Goal: Task Accomplishment & Management: Complete application form

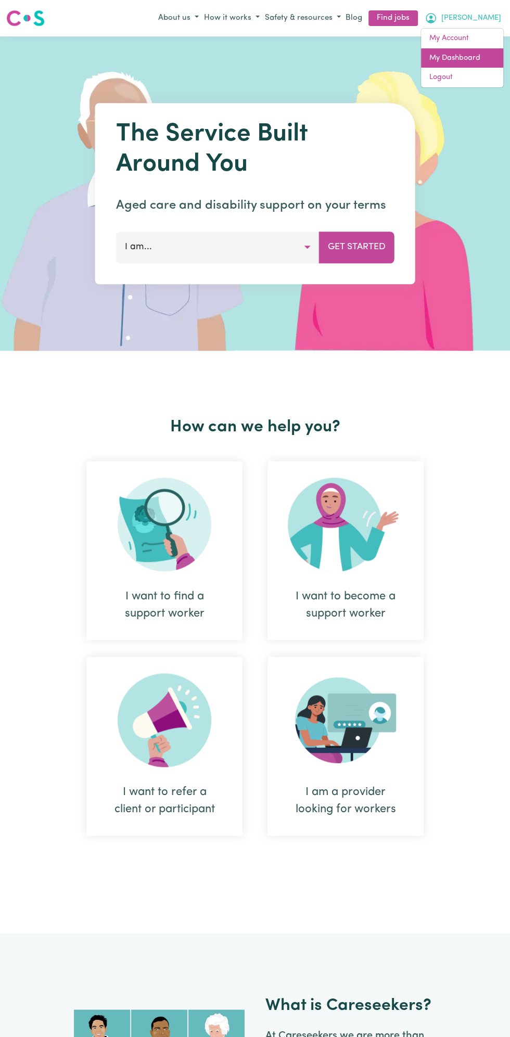
click at [463, 59] on link "My Dashboard" at bounding box center [462, 58] width 82 height 20
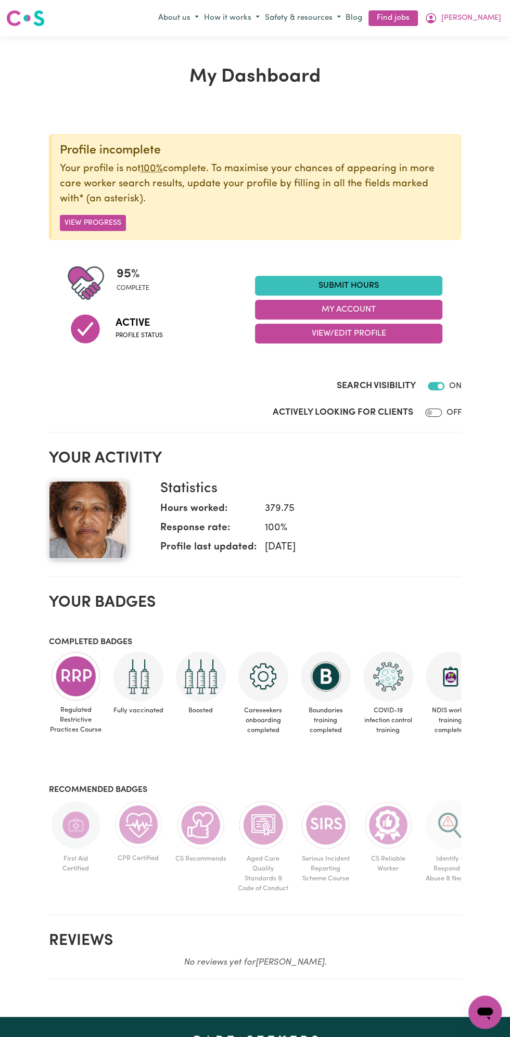
click at [361, 284] on link "Submit Hours" at bounding box center [348, 286] width 187 height 20
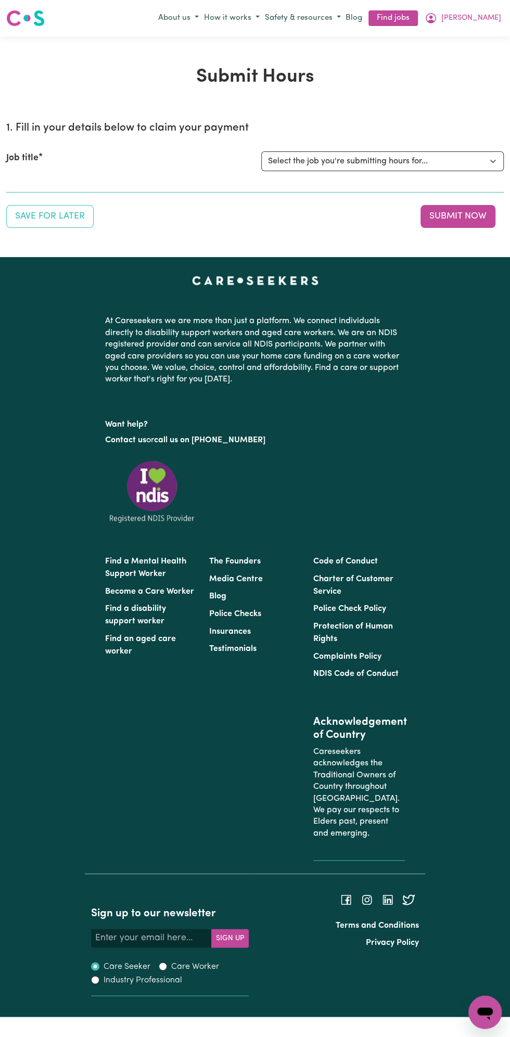
click at [497, 18] on button "[PERSON_NAME]" at bounding box center [463, 18] width 82 height 18
click at [468, 56] on link "My Dashboard" at bounding box center [462, 58] width 82 height 20
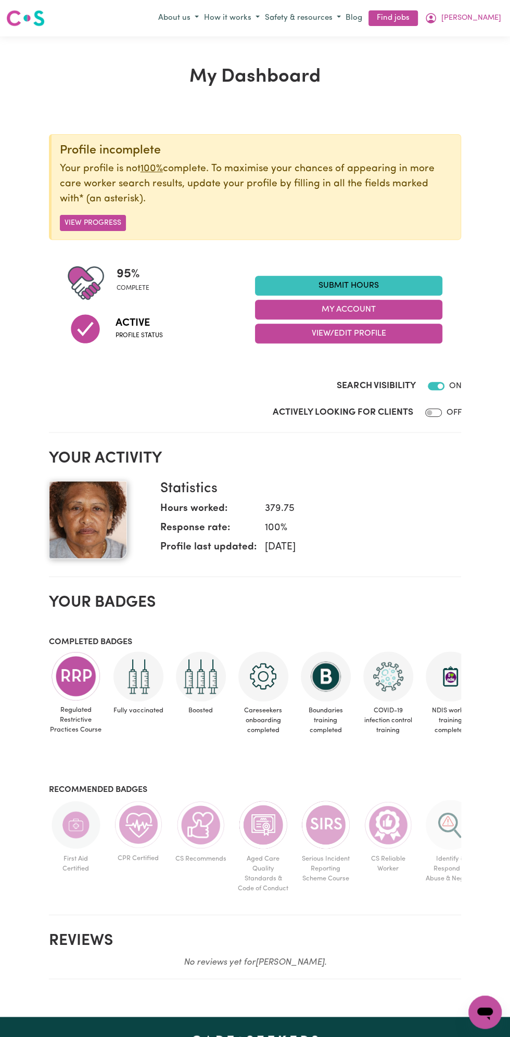
click at [362, 281] on link "Submit Hours" at bounding box center [348, 286] width 187 height 20
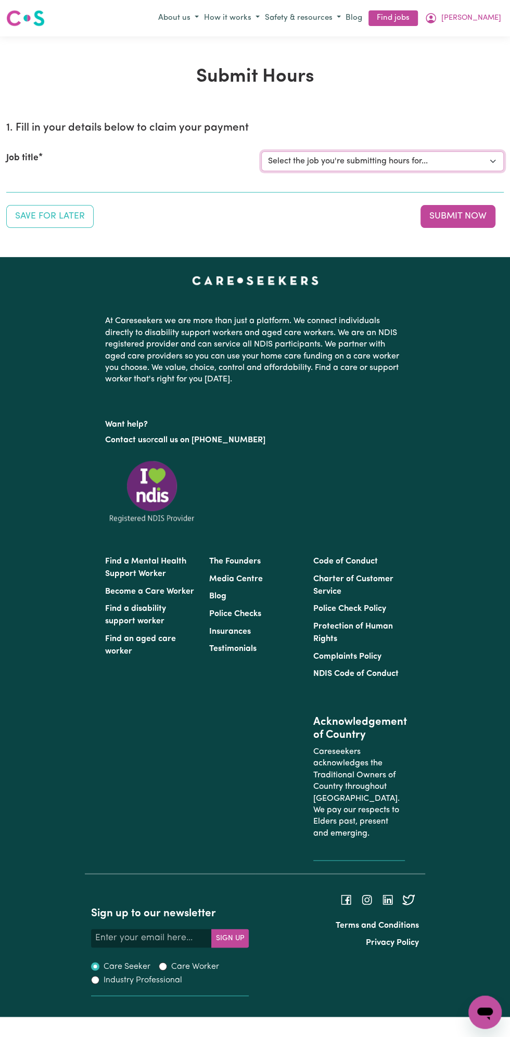
click at [377, 157] on select "Select the job you're submitting hours for... [Vartouhie ([PERSON_NAME]) [PERSO…" at bounding box center [382, 161] width 242 height 20
select select "13810"
click at [261, 151] on select "Select the job you're submitting hours for... [Vartouhie ([PERSON_NAME]) [PERSO…" at bounding box center [382, 161] width 242 height 20
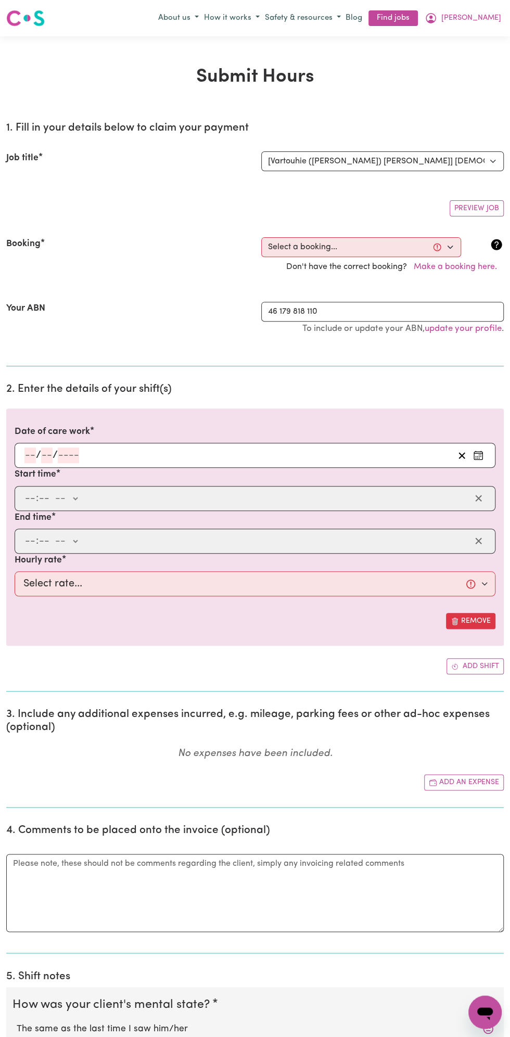
click at [68, 376] on section "2. Enter the details of your shift(s) Date of care work / / Start time : -- am …" at bounding box center [254, 533] width 497 height 317
click at [75, 452] on input "number" at bounding box center [68, 455] width 21 height 16
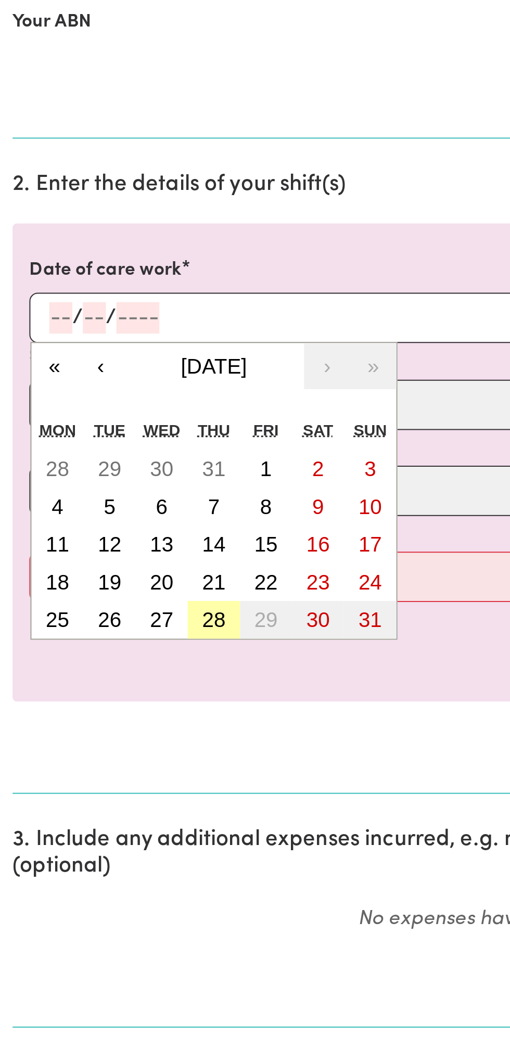
click at [109, 610] on button "28" at bounding box center [106, 605] width 26 height 19
type input "[DATE]"
type input "28"
type input "8"
type input "2025"
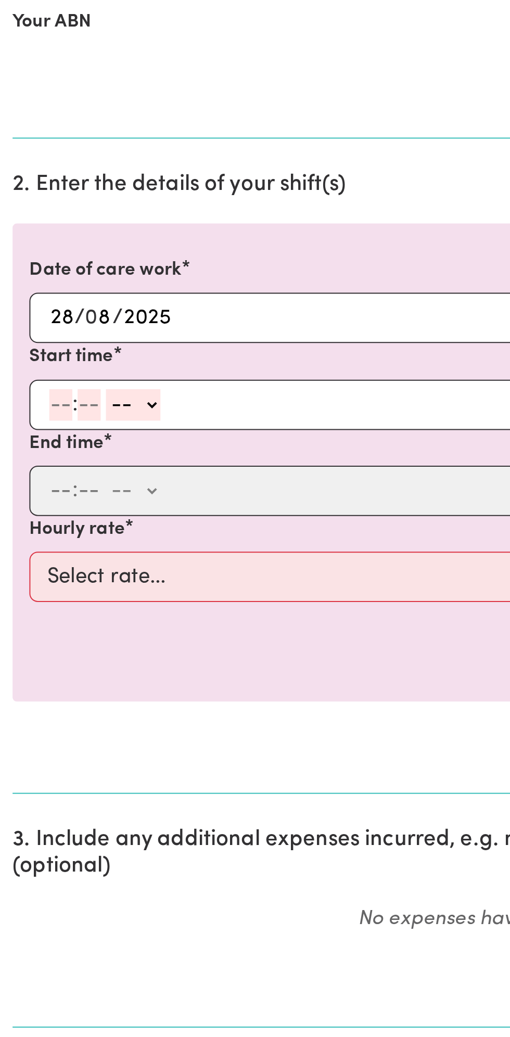
click at [28, 496] on input "number" at bounding box center [29, 499] width 11 height 16
type input "12"
type input "0"
click at [79, 496] on select "-- am pm" at bounding box center [67, 499] width 27 height 16
select select "pm"
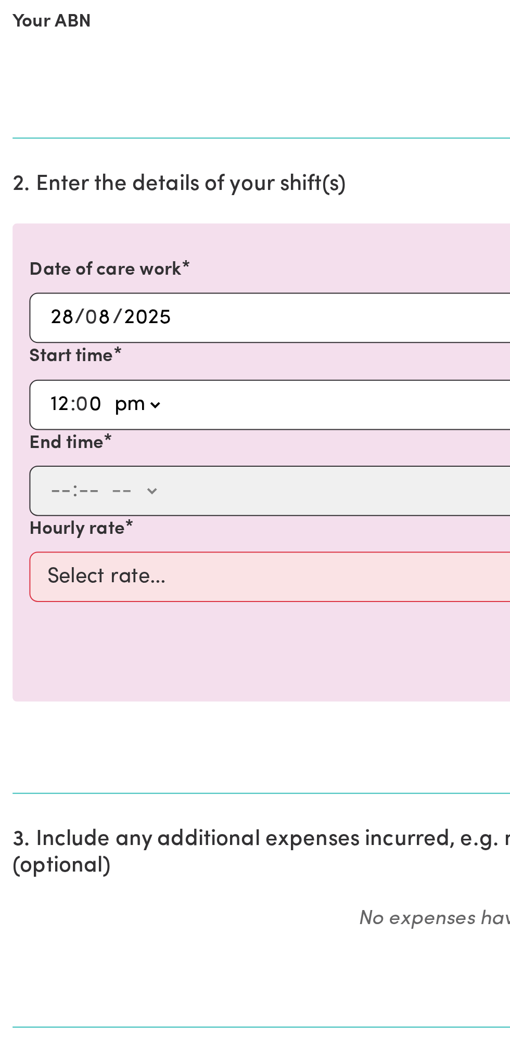
click at [54, 491] on select "-- am pm" at bounding box center [67, 499] width 27 height 16
type input "12:00"
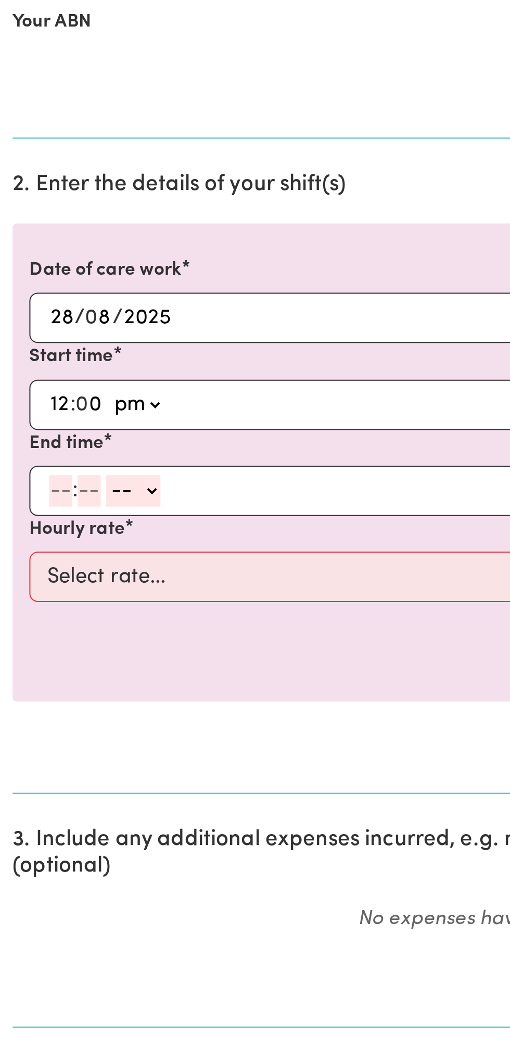
click at [28, 540] on input "number" at bounding box center [29, 541] width 11 height 16
type input "1"
click at [39, 541] on input "number" at bounding box center [39, 541] width 11 height 16
type input "0"
click at [74, 540] on select "-- am pm" at bounding box center [63, 541] width 27 height 16
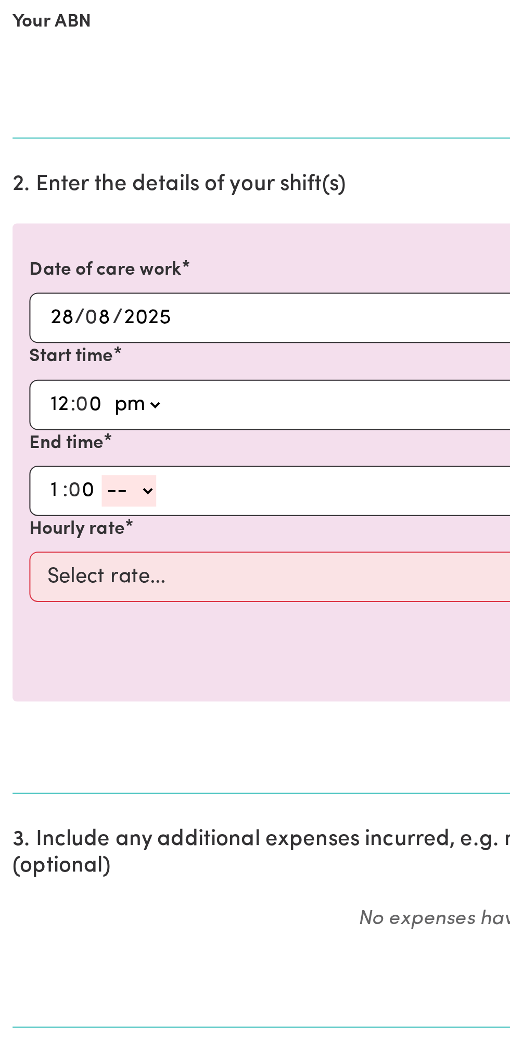
select select "pm"
click at [50, 533] on select "-- am pm" at bounding box center [63, 541] width 27 height 16
type input "13:00"
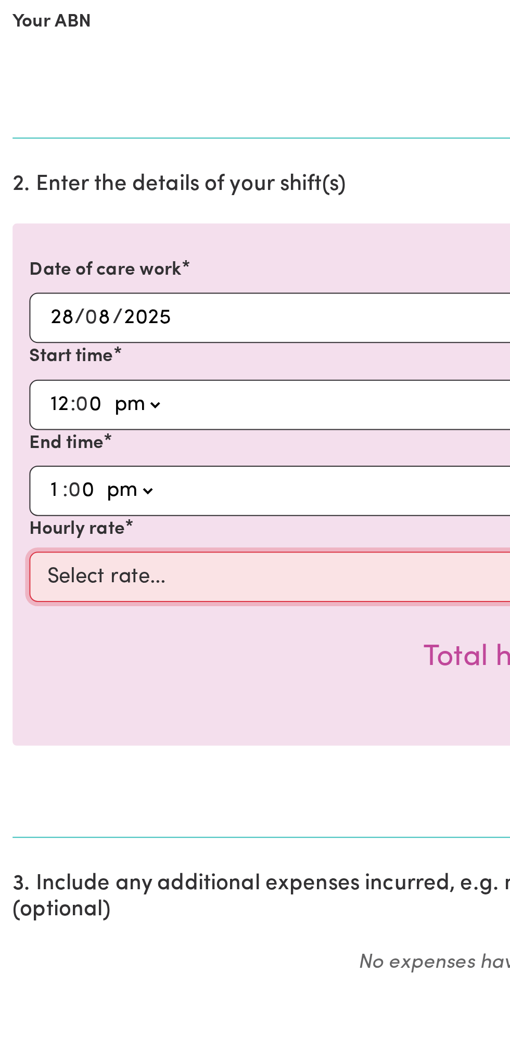
click at [140, 581] on select "Select rate... $49.00 (Weekday) $60.00 ([DATE])" at bounding box center [255, 583] width 481 height 25
select select "49-Weekday"
click at [15, 571] on select "Select rate... $49.00 (Weekday) $60.00 ([DATE])" at bounding box center [255, 583] width 481 height 25
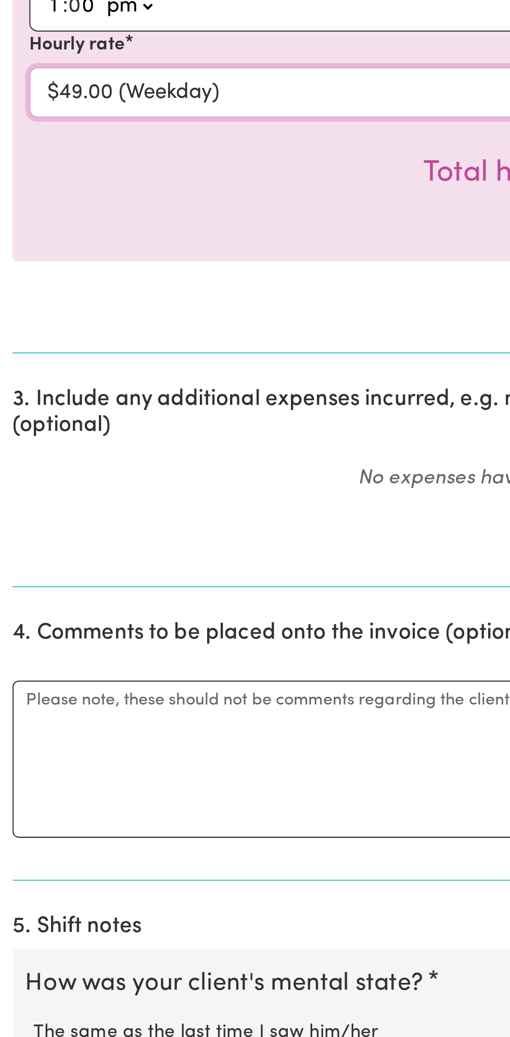
scroll to position [26, 0]
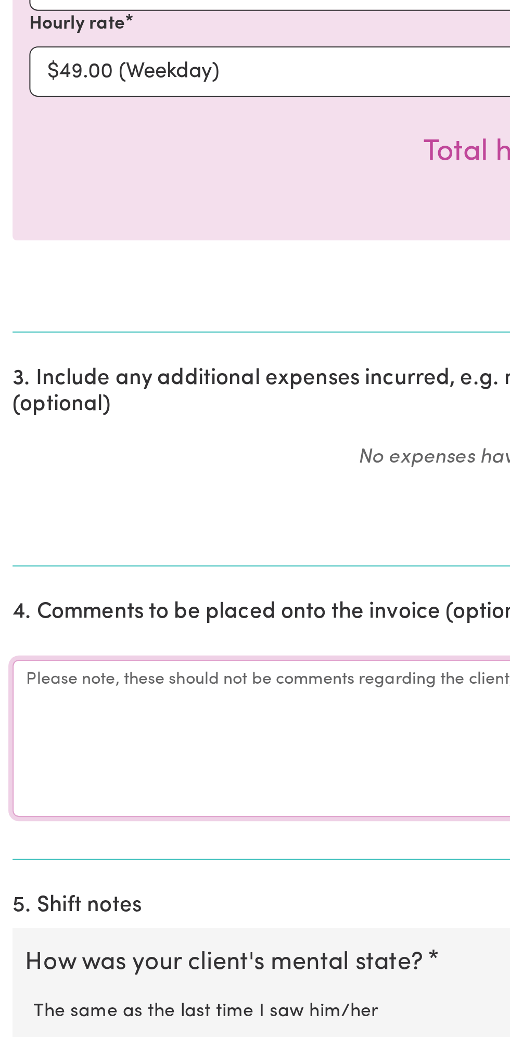
click at [97, 886] on textarea "Comments" at bounding box center [254, 889] width 497 height 78
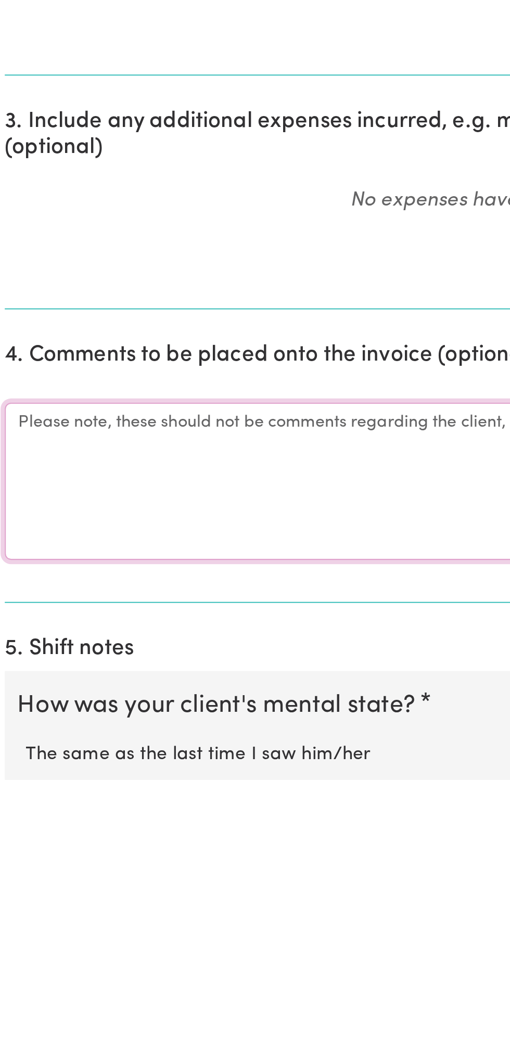
scroll to position [27, 0]
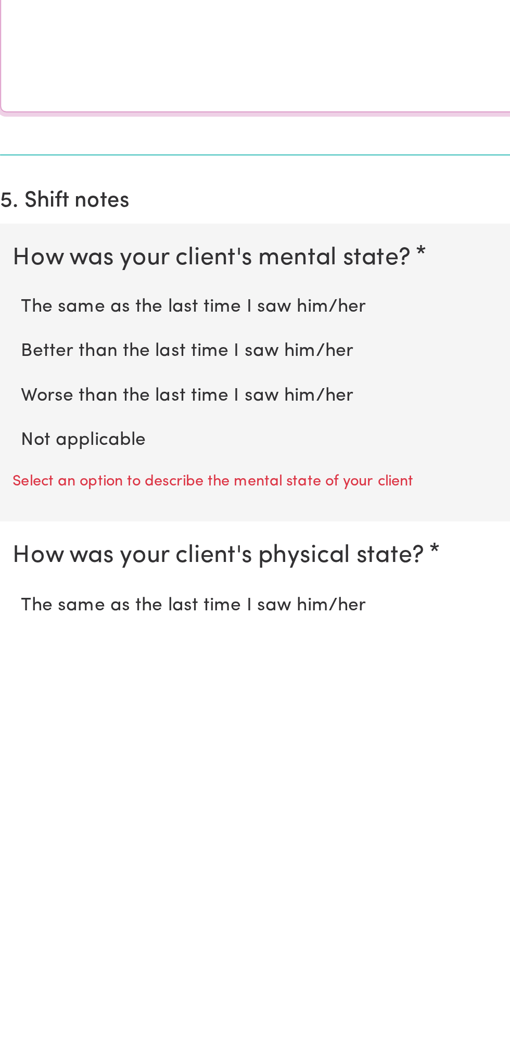
type textarea "All good"
click at [71, 939] on label "Not applicable" at bounding box center [255, 946] width 477 height 14
click at [17, 938] on input "Not applicable" at bounding box center [16, 938] width 1 height 1
radio input "true"
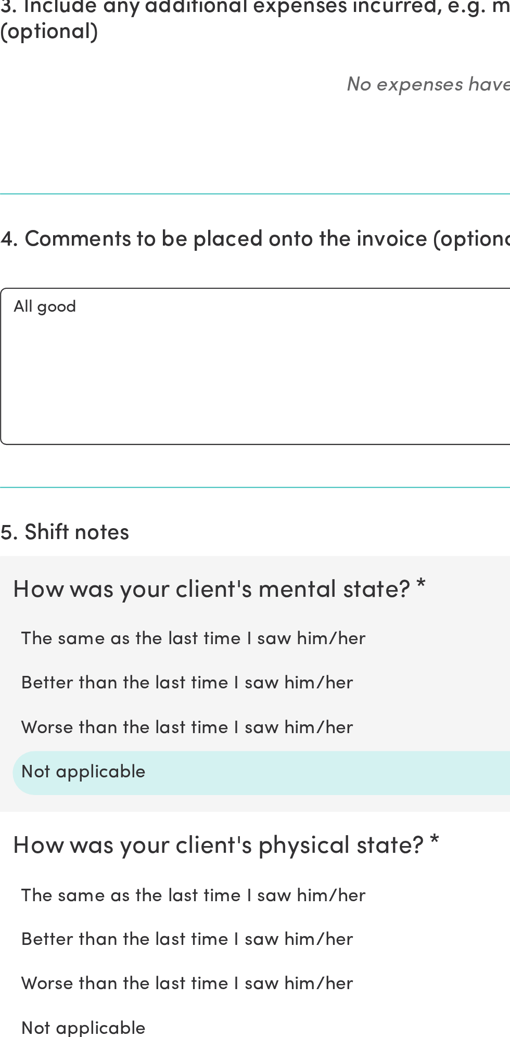
scroll to position [336, 0]
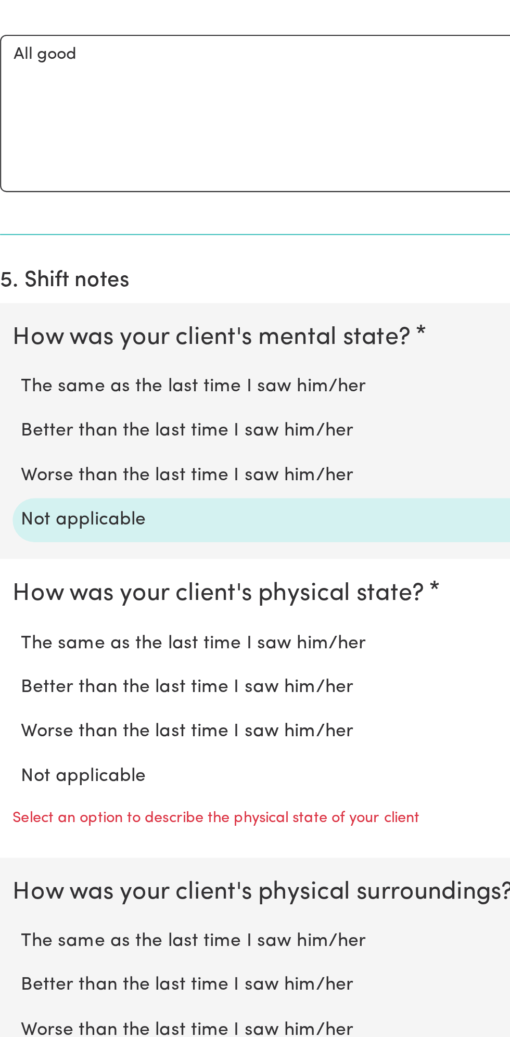
click at [65, 901] on label "Not applicable" at bounding box center [255, 908] width 477 height 14
click at [17, 901] on input "Not applicable" at bounding box center [16, 901] width 1 height 1
radio input "true"
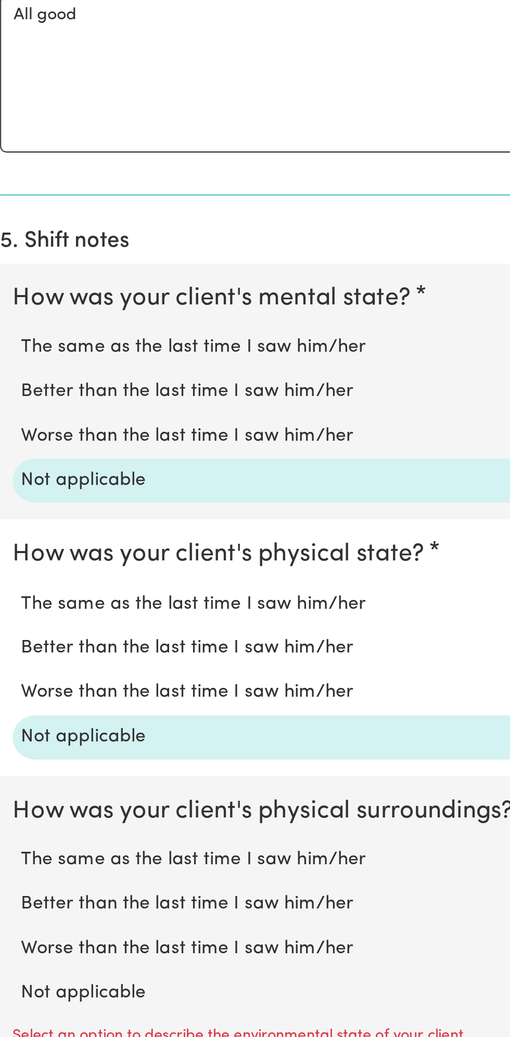
scroll to position [455, 0]
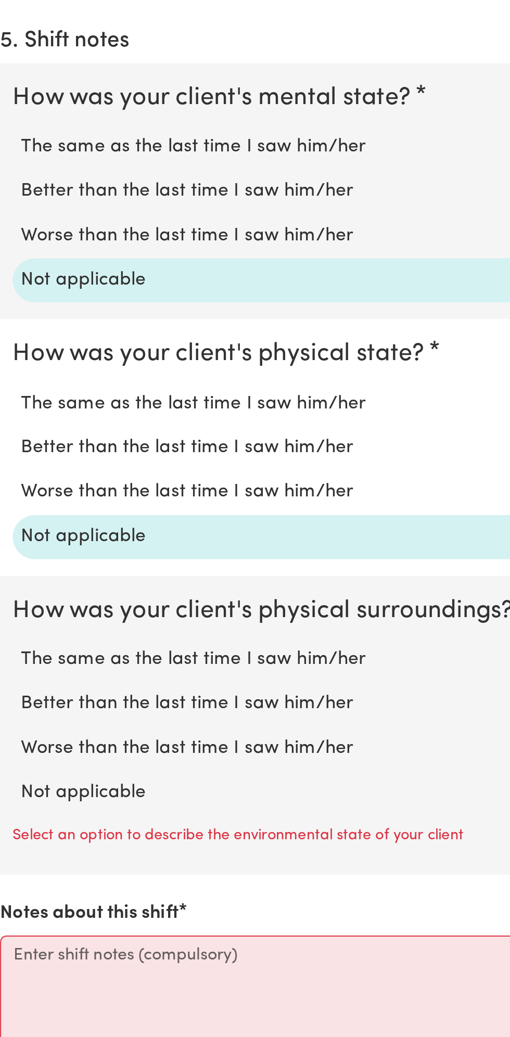
click at [68, 909] on label "Not applicable" at bounding box center [255, 916] width 477 height 14
click at [17, 908] on input "Not applicable" at bounding box center [16, 908] width 1 height 1
radio input "true"
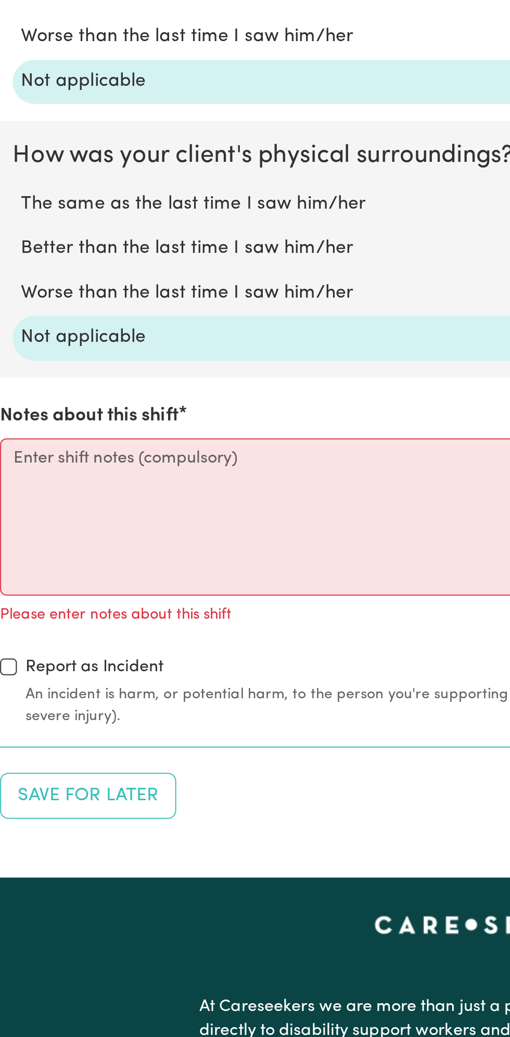
scroll to position [683, 0]
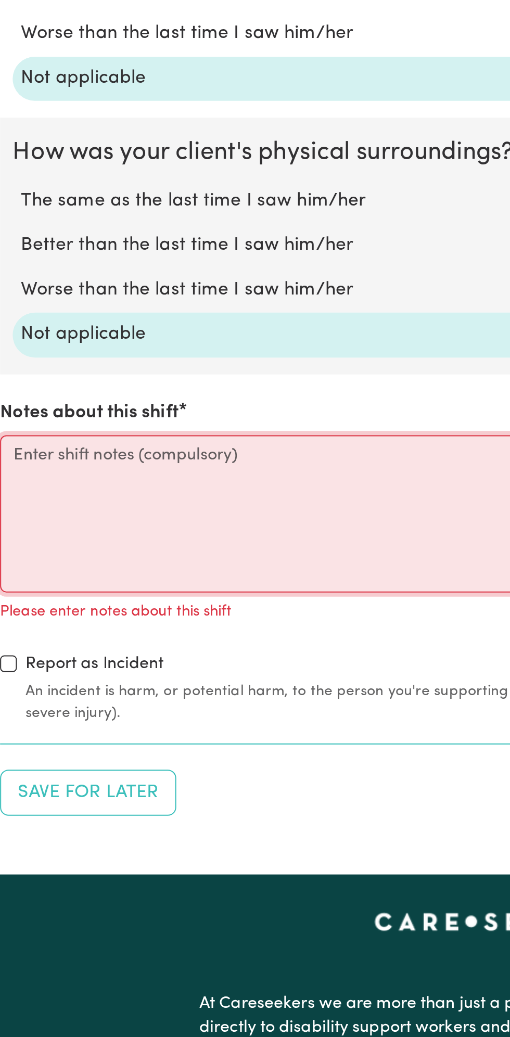
click at [97, 760] on textarea "Notes about this shift" at bounding box center [254, 777] width 497 height 78
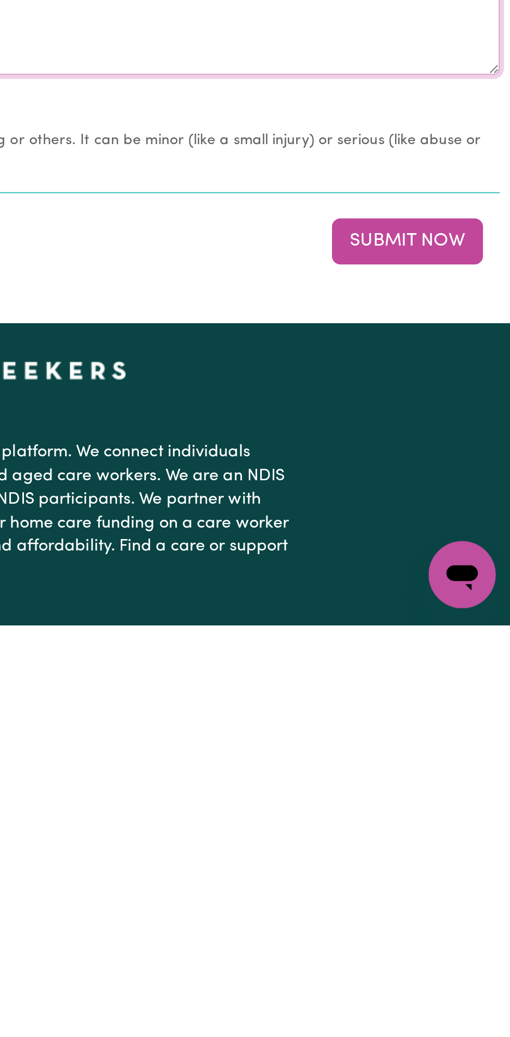
scroll to position [735, 0]
type textarea "All good nothing change"
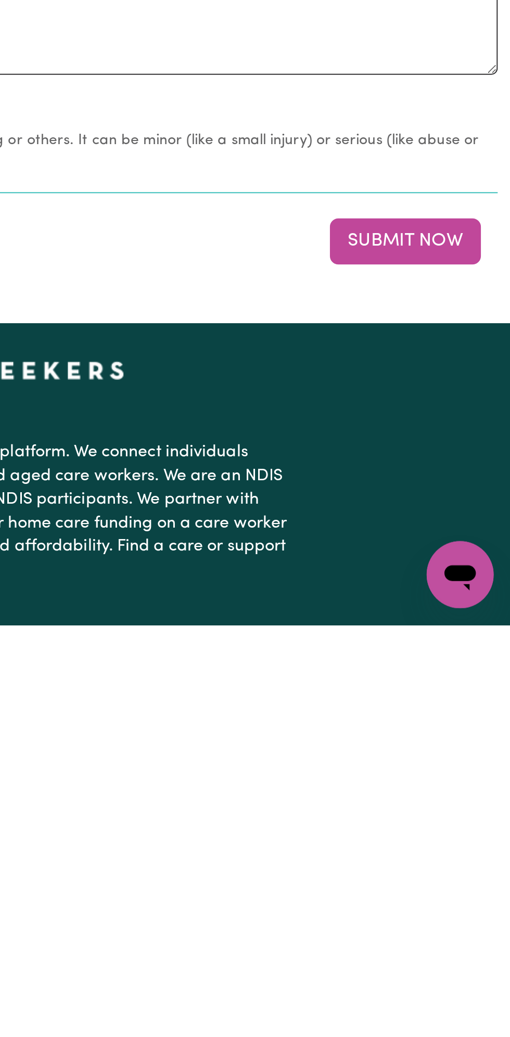
click at [468, 841] on button "Submit Now" at bounding box center [457, 846] width 75 height 23
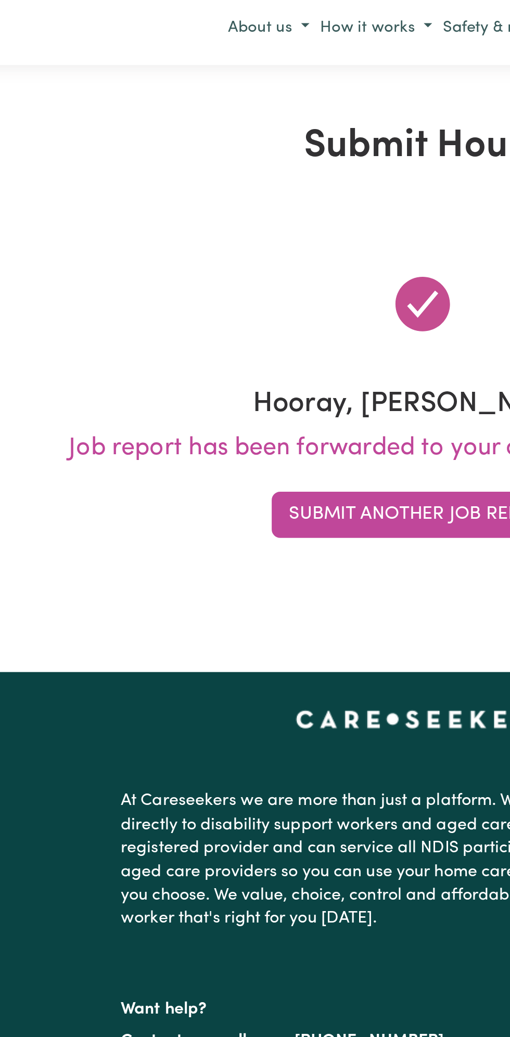
scroll to position [0, 0]
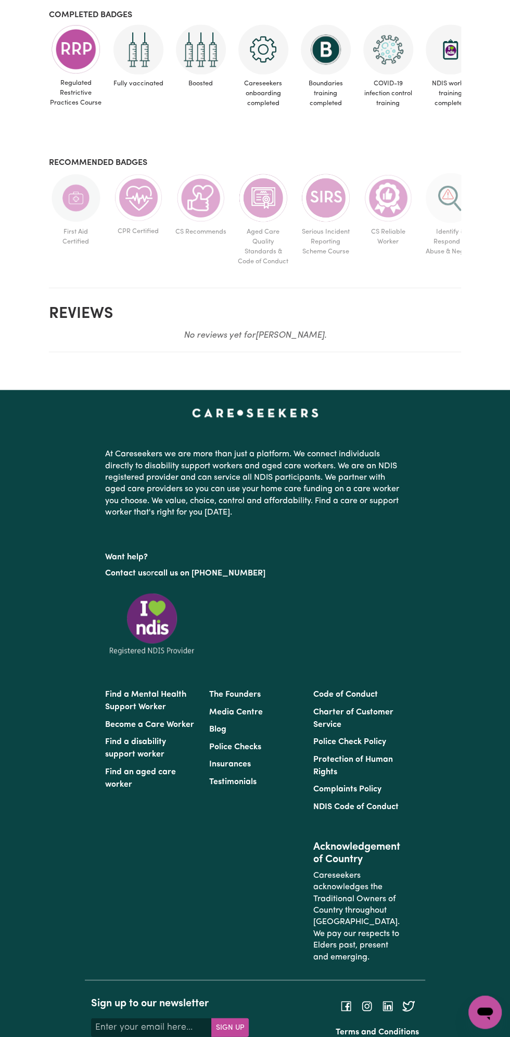
scroll to position [664, 0]
